Goal: Transaction & Acquisition: Purchase product/service

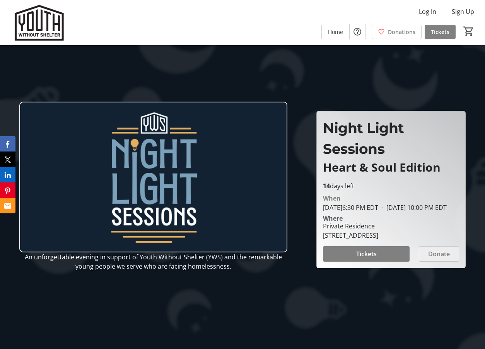
click at [428, 259] on span "Donate" at bounding box center [439, 253] width 22 height 9
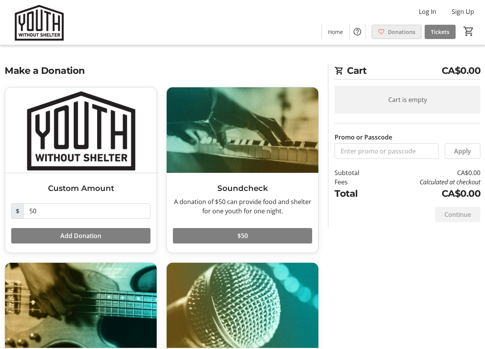
click at [394, 34] on span "Donations" at bounding box center [401, 32] width 27 height 8
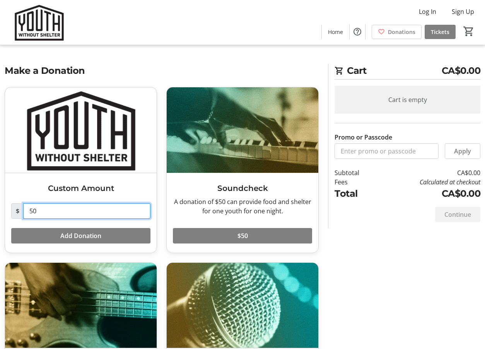
click at [68, 213] on input "50" at bounding box center [86, 210] width 127 height 15
type input "150"
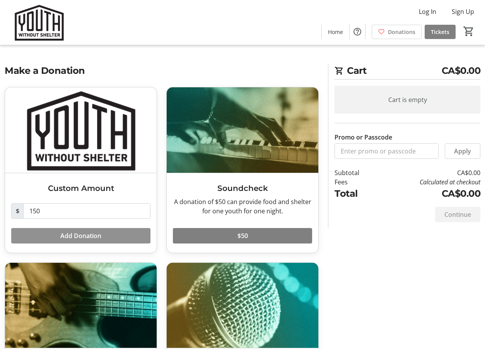
click at [68, 238] on span "Add Donation" at bounding box center [80, 235] width 41 height 9
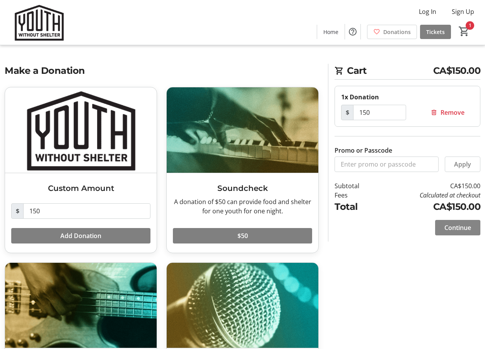
click at [450, 226] on span "Continue" at bounding box center [457, 227] width 27 height 9
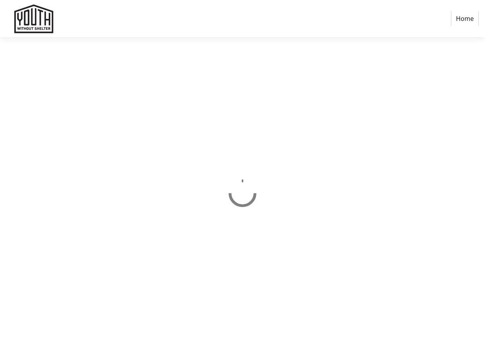
select select "CA"
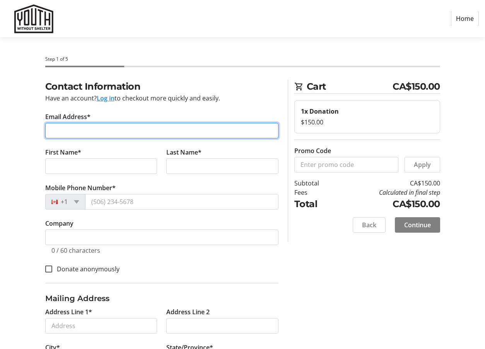
click at [235, 130] on input "Email Address*" at bounding box center [161, 130] width 233 height 15
type input "[EMAIL_ADDRESS][PERSON_NAME][DOMAIN_NAME]"
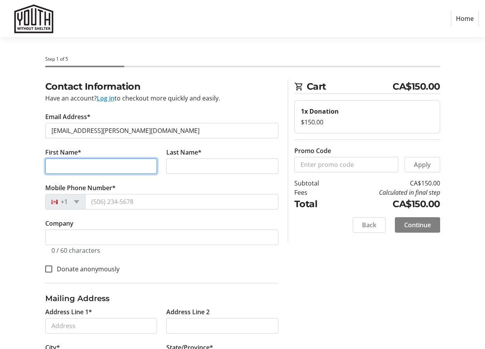
type input "Kema"
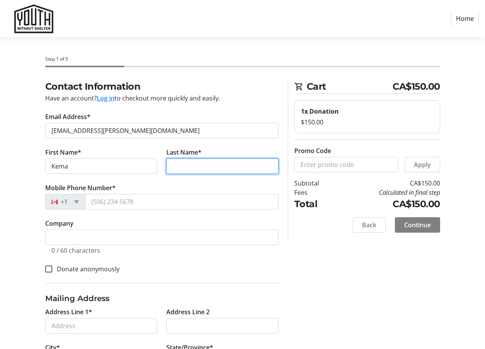
type input "[PERSON_NAME]"
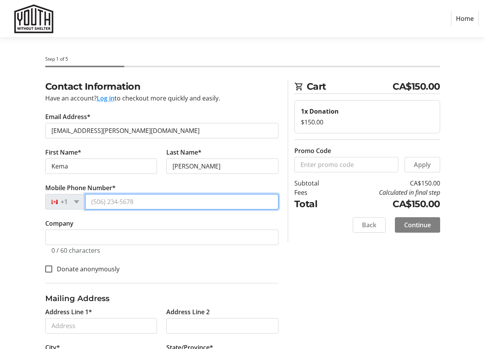
type input "[PHONE_NUMBER]"
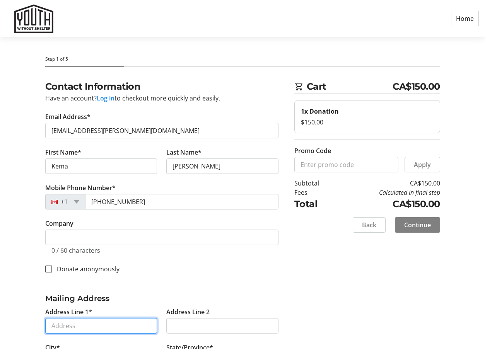
type input "601-160 Canon [PERSON_NAME] Dr"
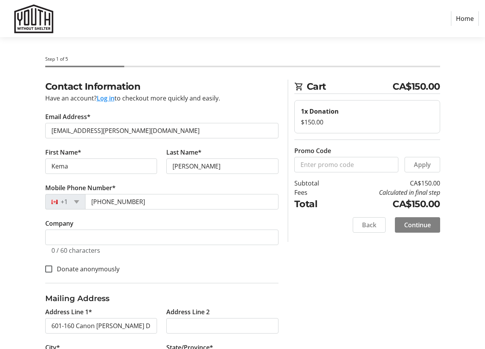
type input "[GEOGRAPHIC_DATA]"
select select "ON"
type input "M6M 0B6"
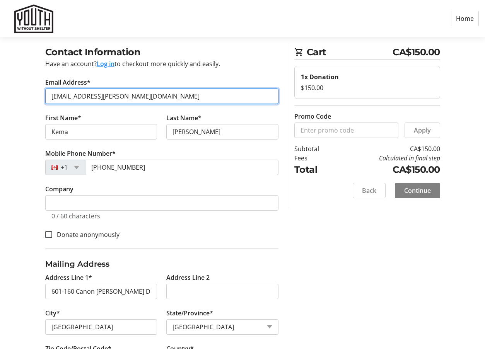
scroll to position [37, 0]
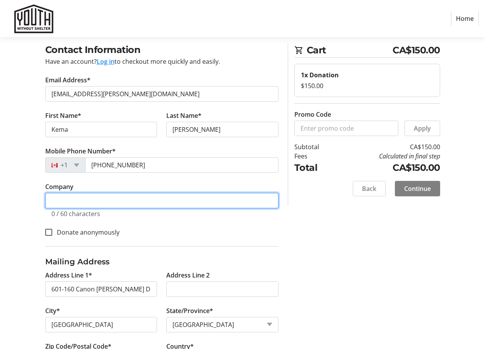
click at [145, 200] on input "Company" at bounding box center [161, 200] width 233 height 15
type input "St-Aude Advocacy"
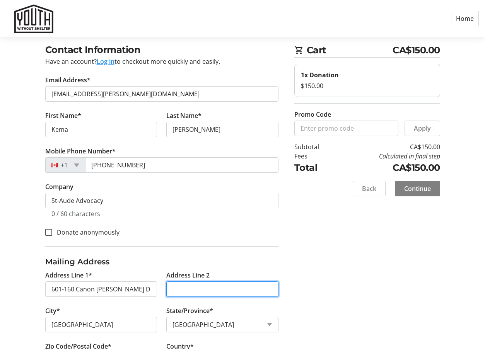
type input "Unit 1"
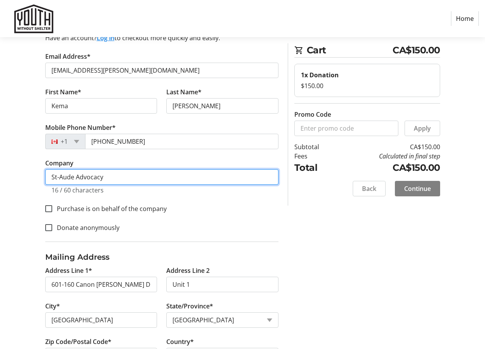
scroll to position [63, 0]
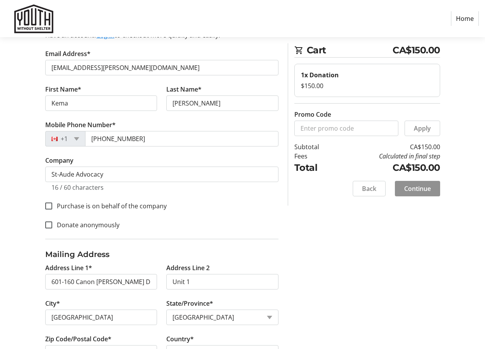
click at [411, 191] on span "Continue" at bounding box center [417, 188] width 27 height 9
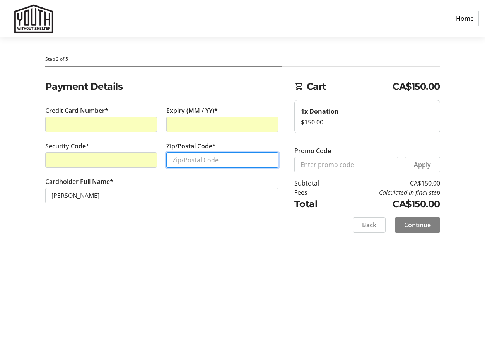
click at [181, 159] on input "Zip/Postal Code*" at bounding box center [222, 159] width 112 height 15
type input "M6M 0B6"
click at [243, 238] on div "Payment Details Credit Card Number* Expiry (MM / YY)* Security Code* Zip/Postal…" at bounding box center [162, 161] width 242 height 162
click at [406, 218] on span at bounding box center [417, 225] width 45 height 19
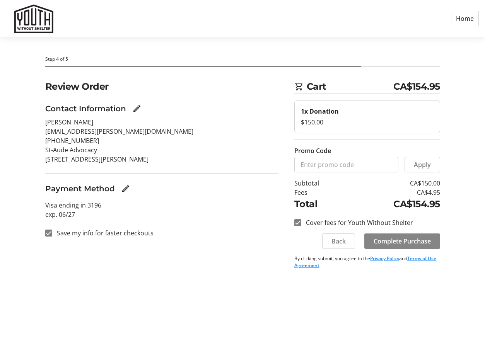
click at [400, 242] on span "Complete Purchase" at bounding box center [402, 241] width 57 height 9
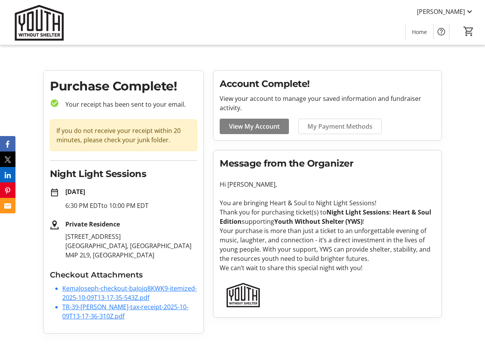
click at [80, 305] on link "TR-39-[PERSON_NAME]-tax-receipt-2025-10-09T13-17-36-310Z.pdf" at bounding box center [125, 312] width 126 height 18
click at [213, 57] on tr-root "[PERSON_NAME] Home 0 Home Purchase Complete! check_circle Your receipt has been…" at bounding box center [242, 170] width 485 height 340
click at [419, 31] on span "Home" at bounding box center [419, 32] width 15 height 8
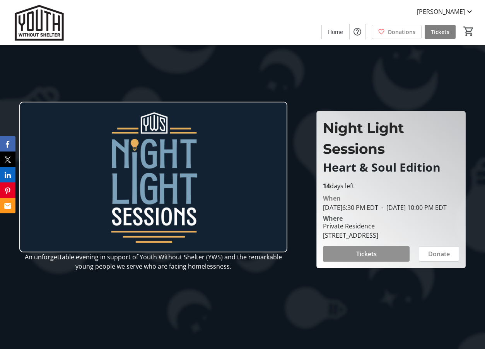
click at [355, 263] on span at bounding box center [366, 254] width 87 height 19
